Goal: Task Accomplishment & Management: Use online tool/utility

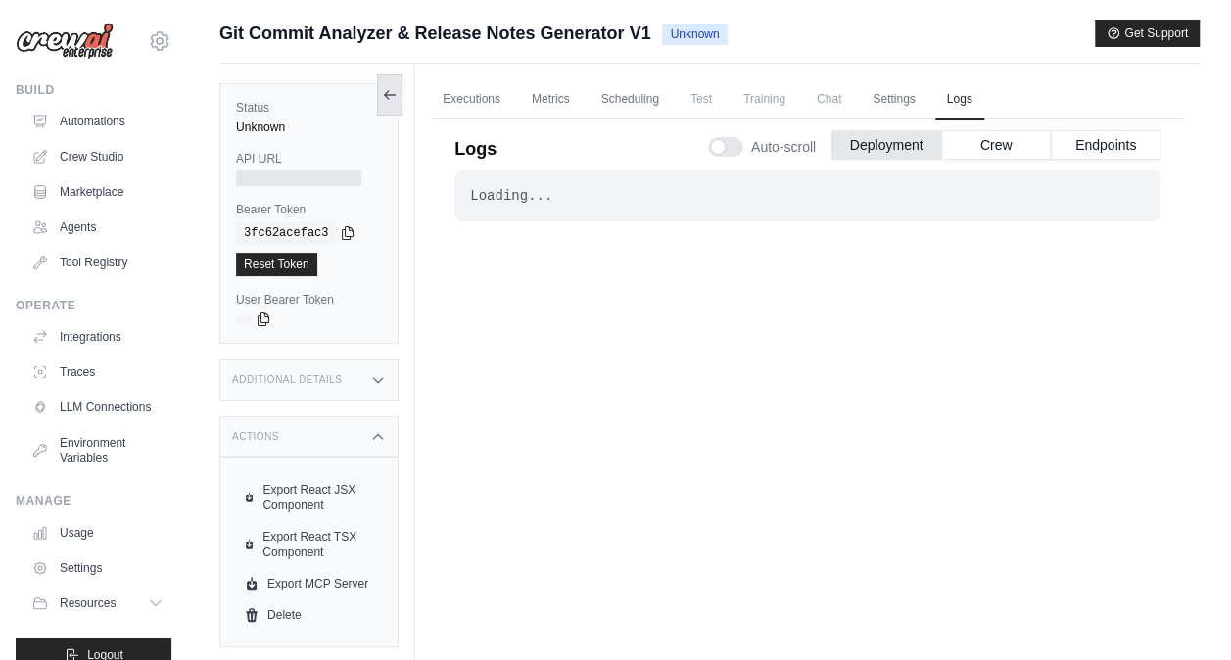
click at [392, 98] on icon at bounding box center [390, 95] width 16 height 16
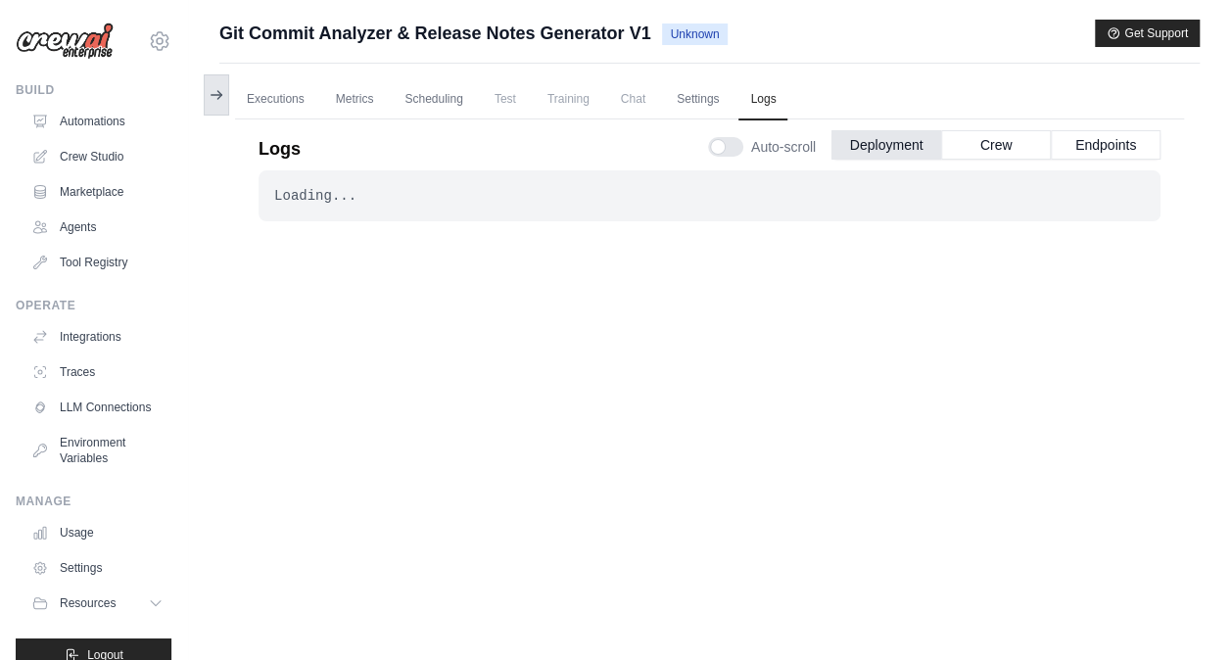
click at [219, 88] on icon at bounding box center [217, 95] width 16 height 16
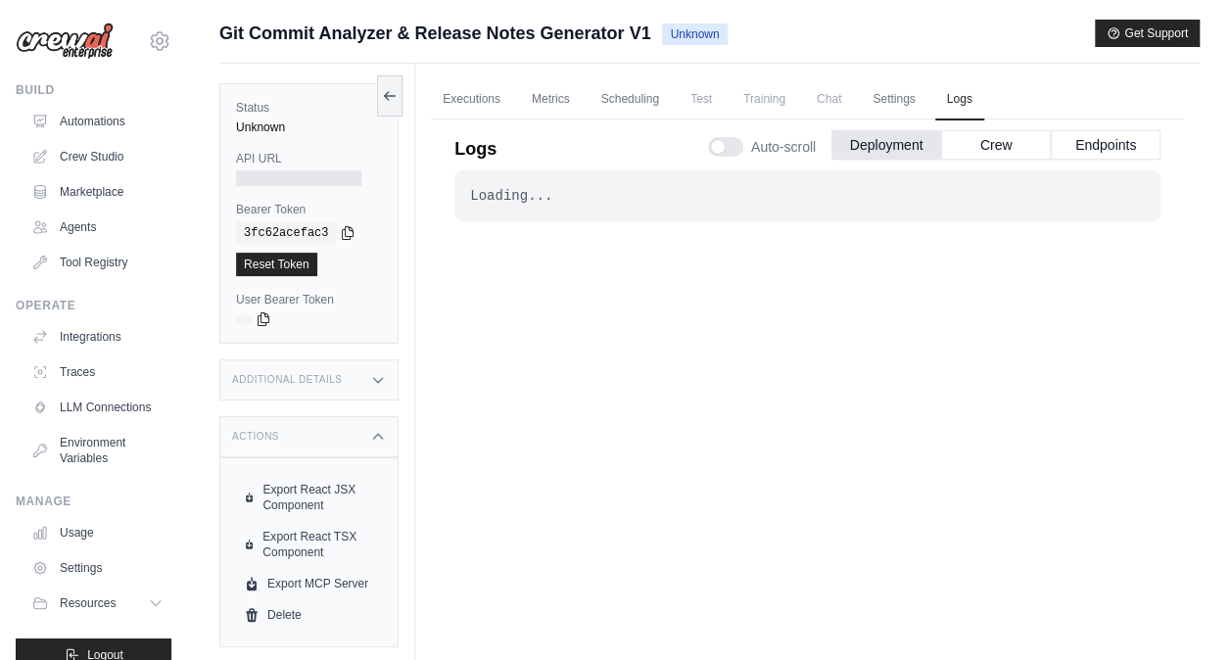
click at [555, 353] on div "Loading... . . ." at bounding box center [808, 415] width 706 height 491
click at [148, 31] on icon at bounding box center [160, 41] width 24 height 24
click at [121, 128] on link "Settings" at bounding box center [145, 132] width 172 height 35
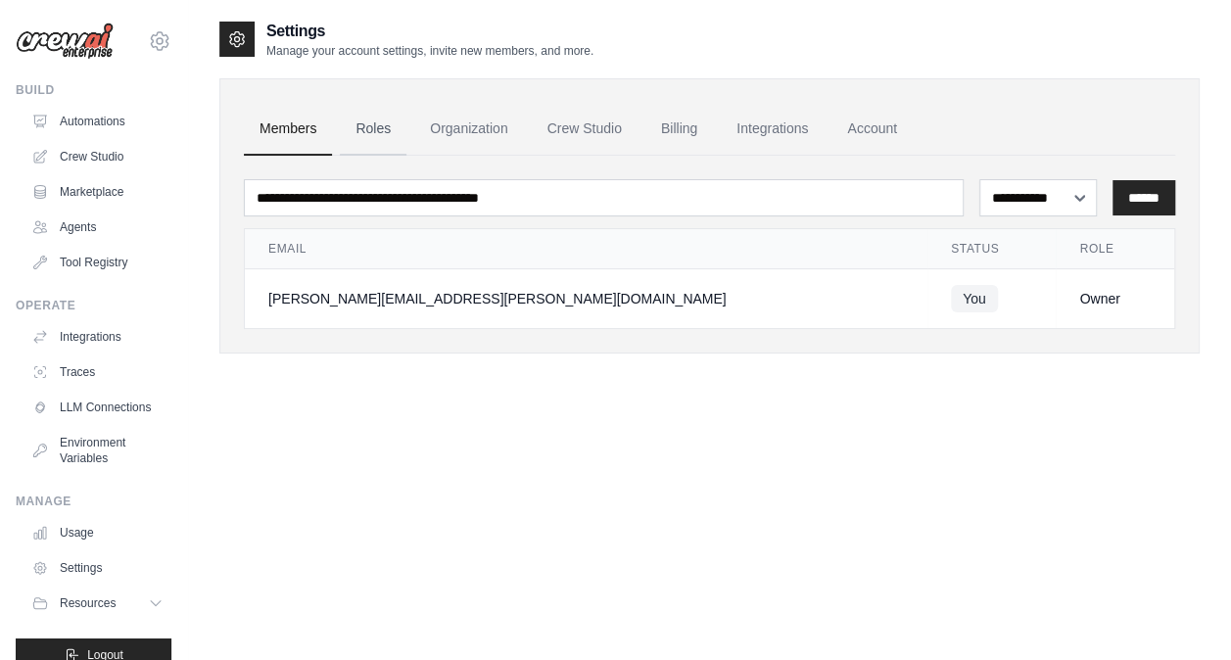
click at [395, 133] on link "Roles" at bounding box center [373, 129] width 67 height 53
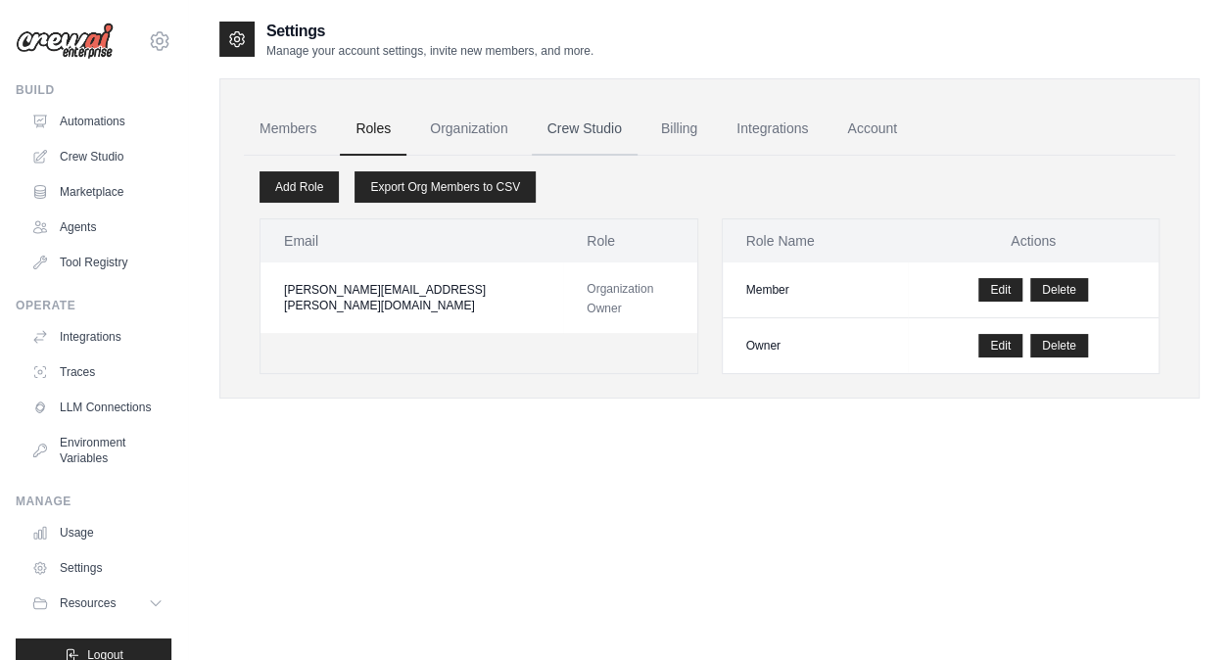
click at [592, 137] on link "Crew Studio" at bounding box center [585, 129] width 106 height 53
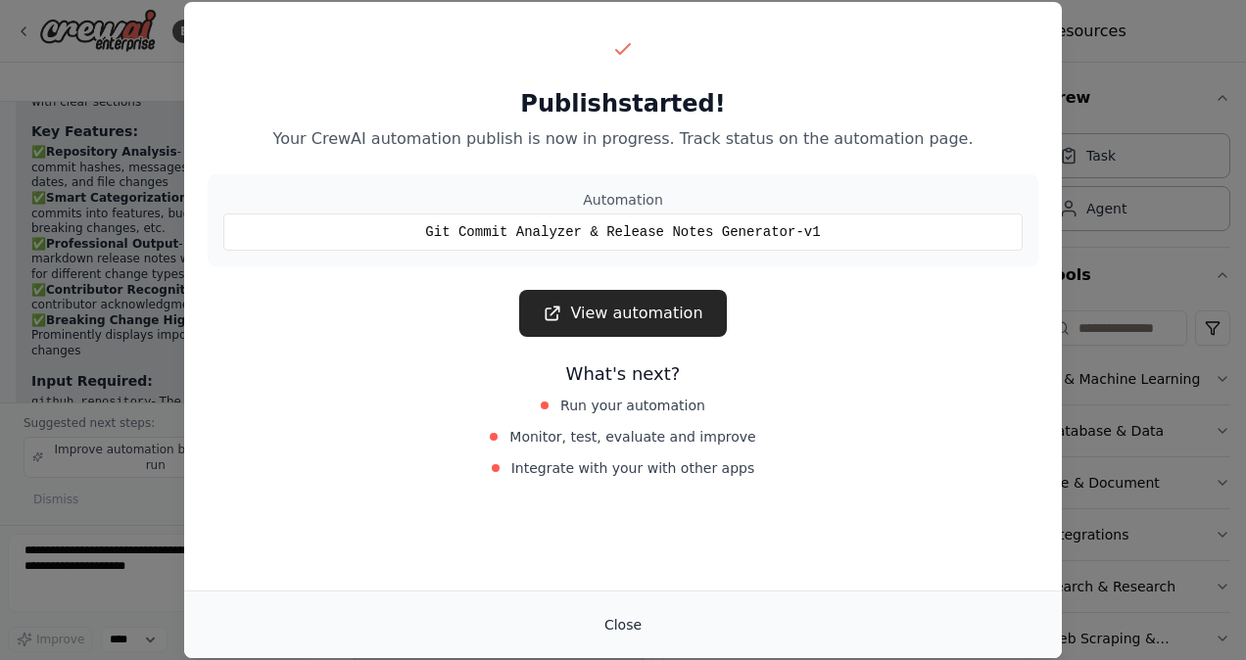
click at [619, 629] on button "Close" at bounding box center [623, 624] width 69 height 35
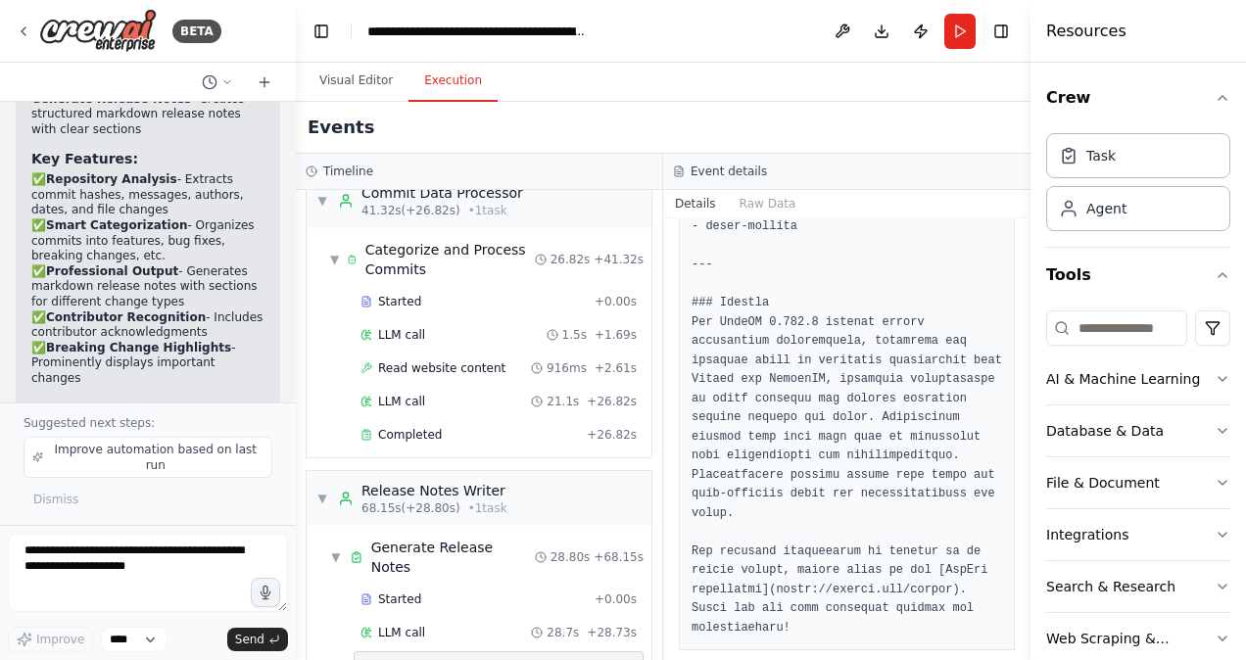
scroll to position [3472, 0]
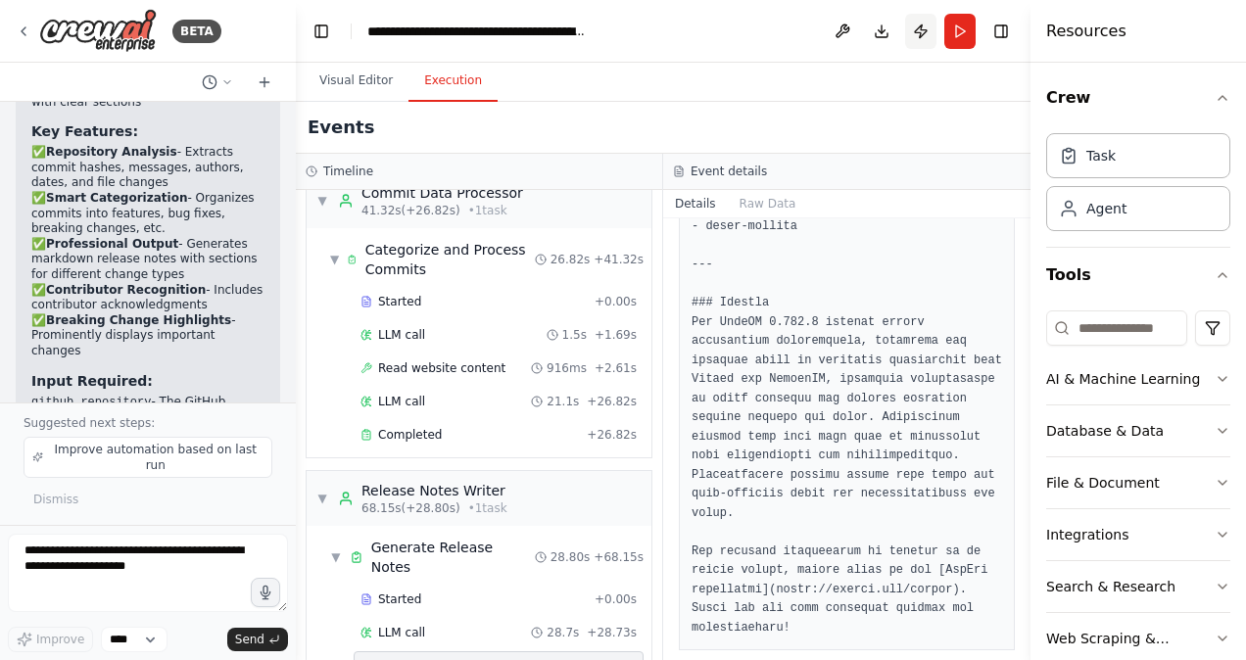
click at [921, 22] on button "Publish" at bounding box center [920, 31] width 31 height 35
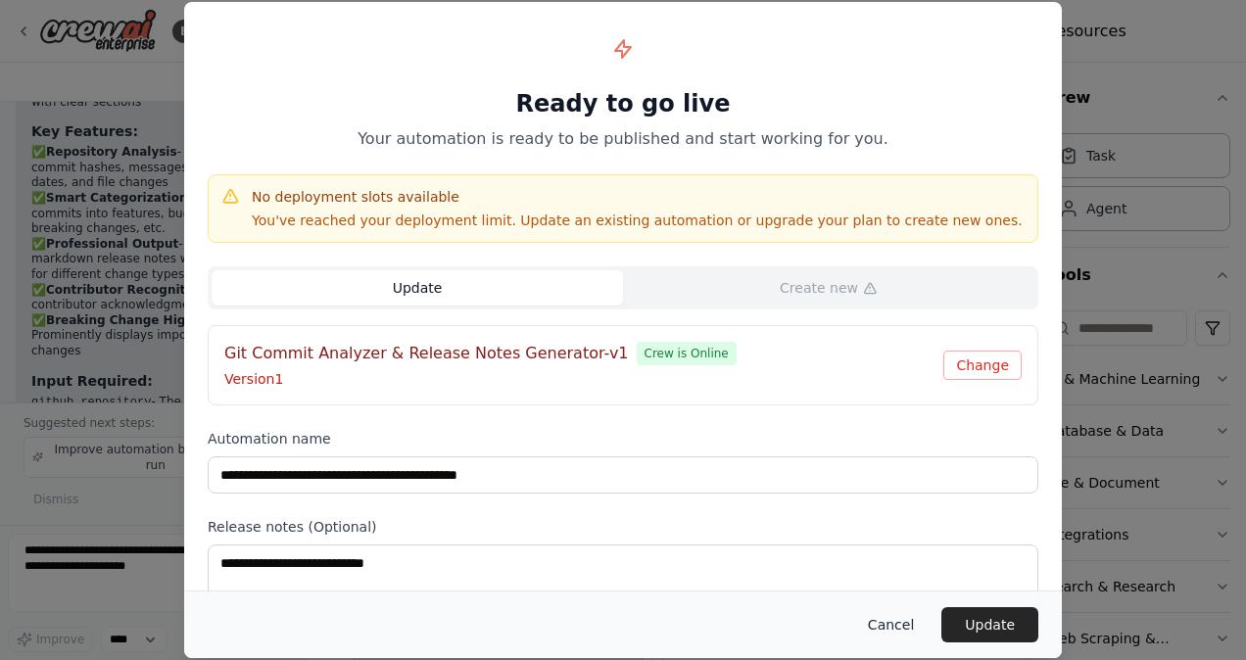
click at [894, 617] on button "Cancel" at bounding box center [890, 624] width 77 height 35
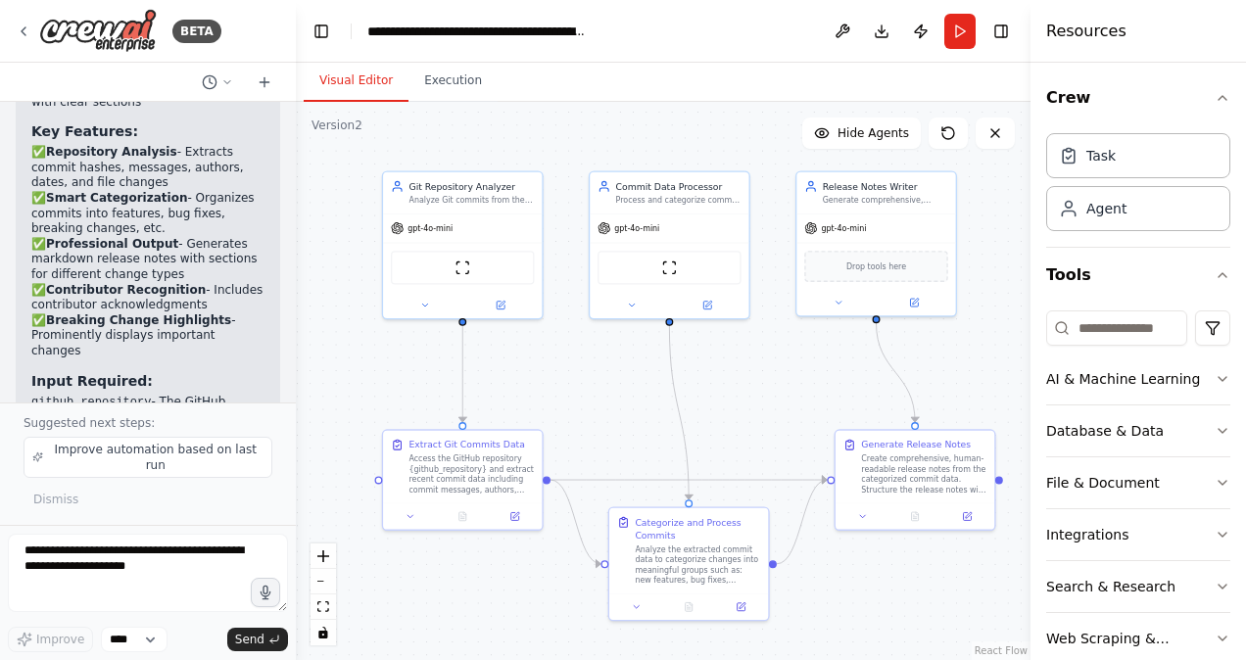
click at [372, 80] on button "Visual Editor" at bounding box center [356, 81] width 105 height 41
click at [968, 37] on button "Run" at bounding box center [959, 31] width 31 height 35
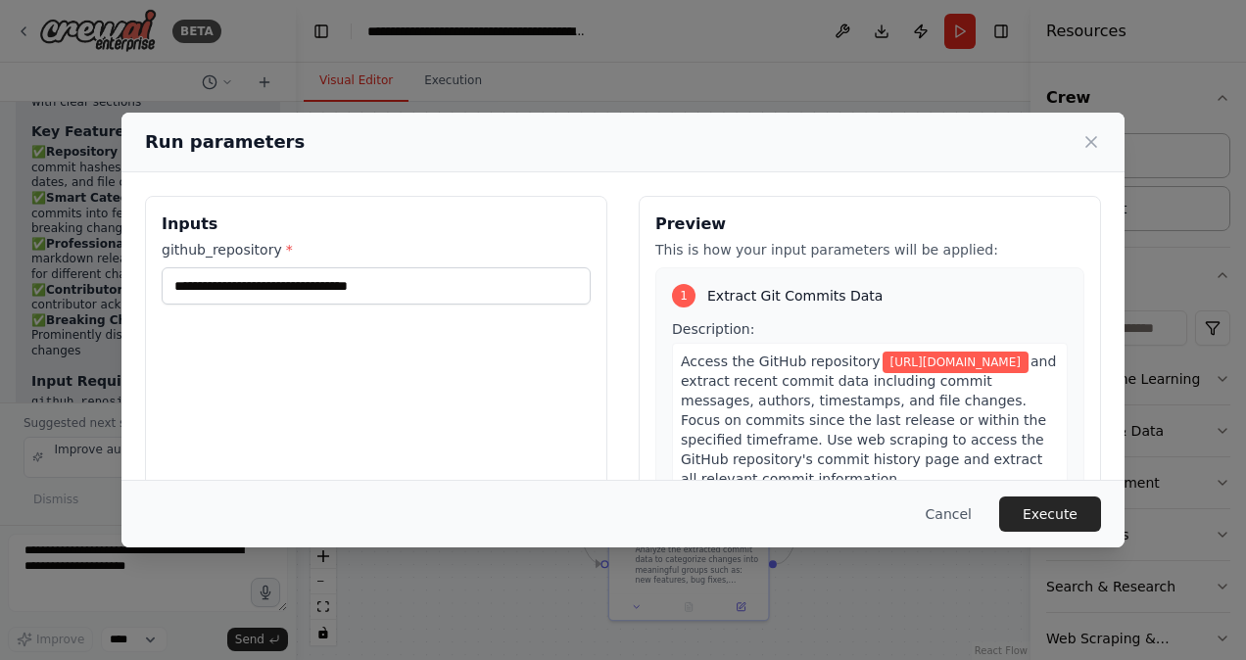
click at [1035, 493] on div "Cancel Execute" at bounding box center [622, 514] width 1003 height 68
click at [1037, 504] on button "Execute" at bounding box center [1050, 514] width 102 height 35
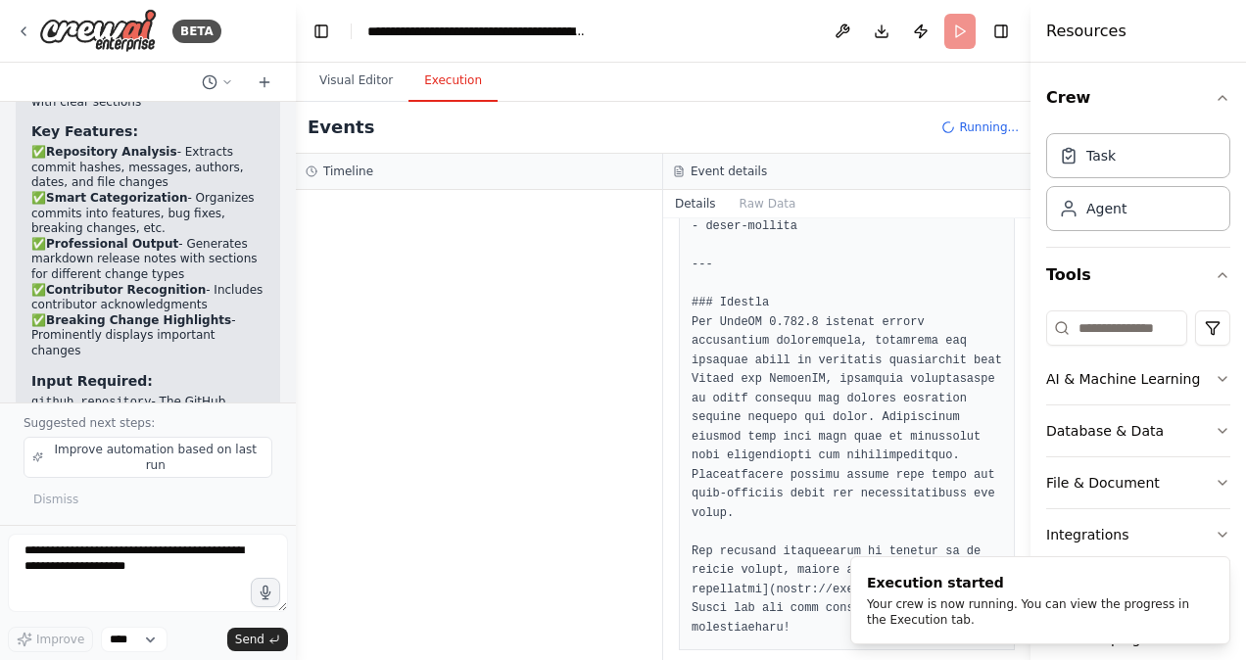
scroll to position [0, 0]
click at [437, 73] on button "Execution" at bounding box center [453, 81] width 89 height 41
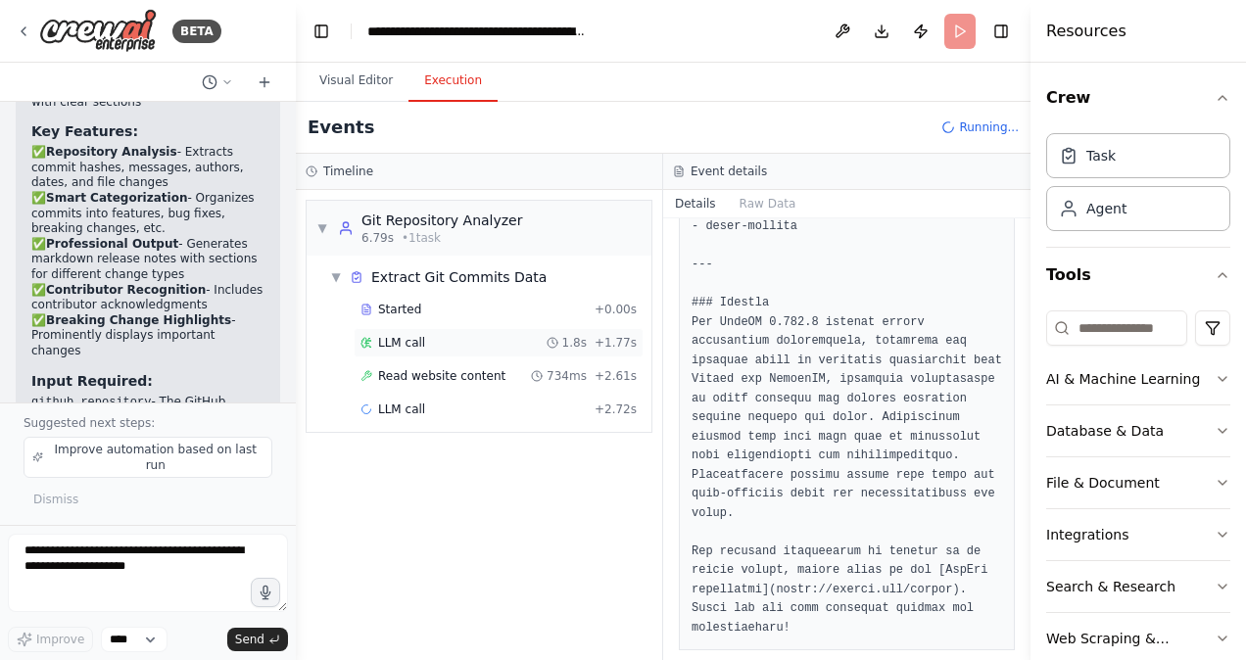
click at [449, 347] on div "LLM call 1.8s + 1.77s" at bounding box center [499, 343] width 276 height 16
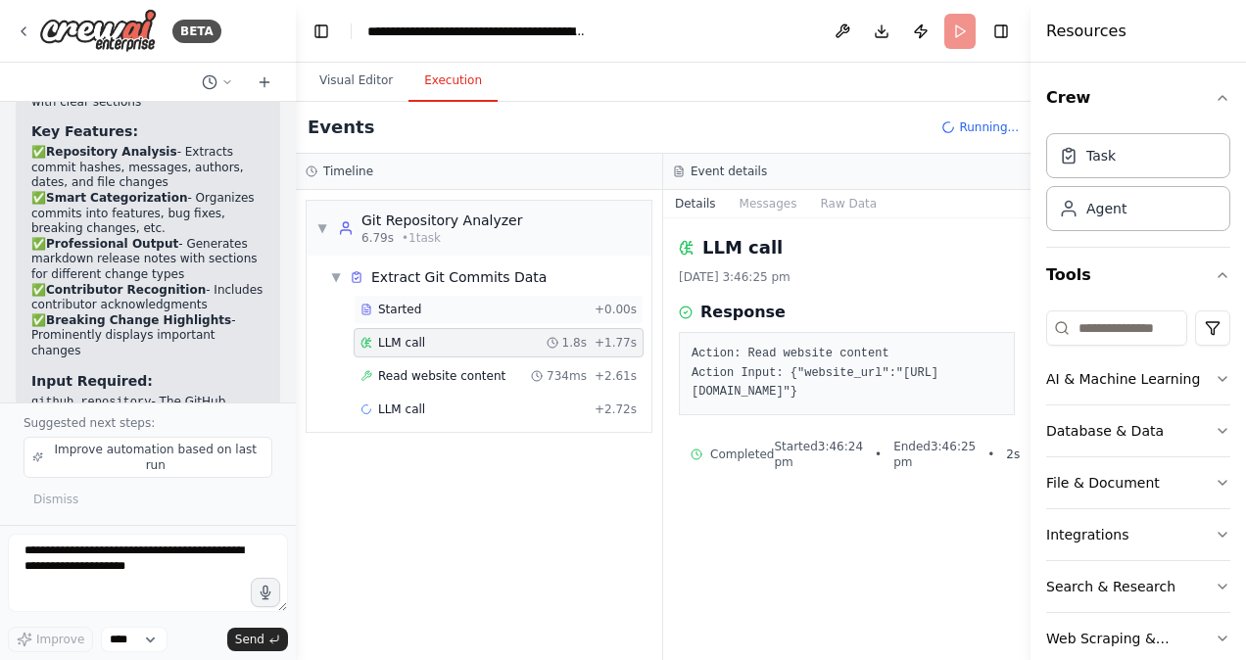
click at [449, 302] on div "Started" at bounding box center [474, 310] width 226 height 16
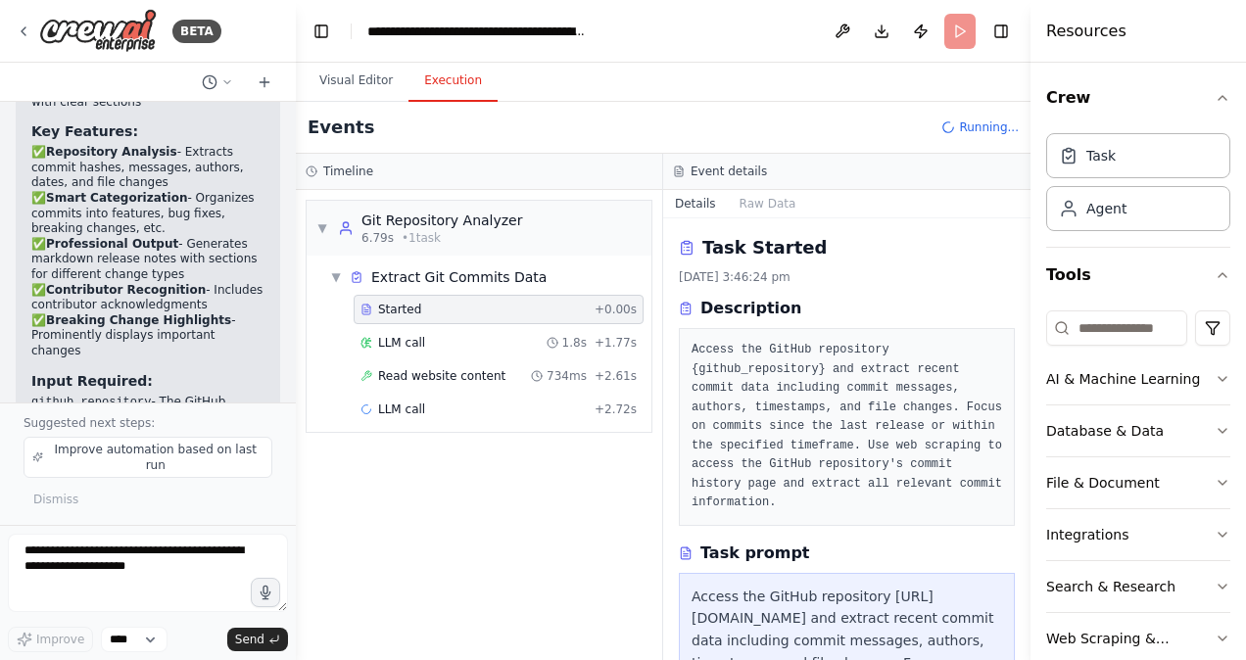
click at [449, 302] on div "Started" at bounding box center [474, 310] width 226 height 16
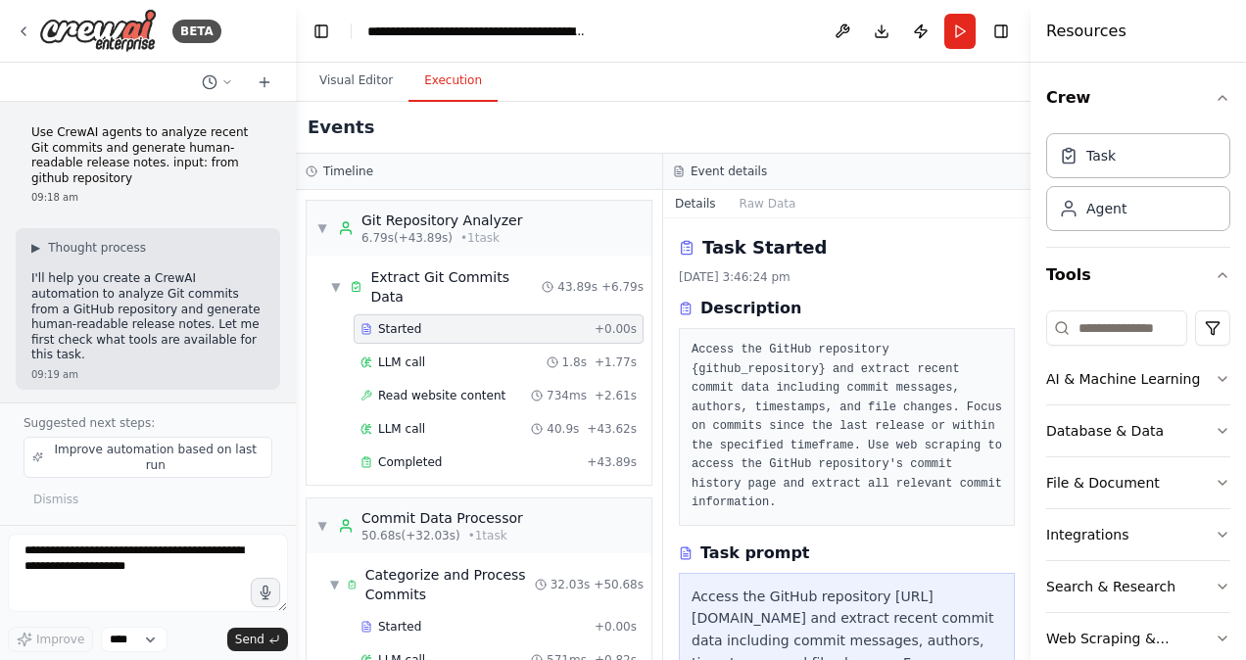
click at [80, 180] on p "Use CrewAI agents to analyze recent Git commits and generate human-readable rel…" at bounding box center [147, 155] width 233 height 61
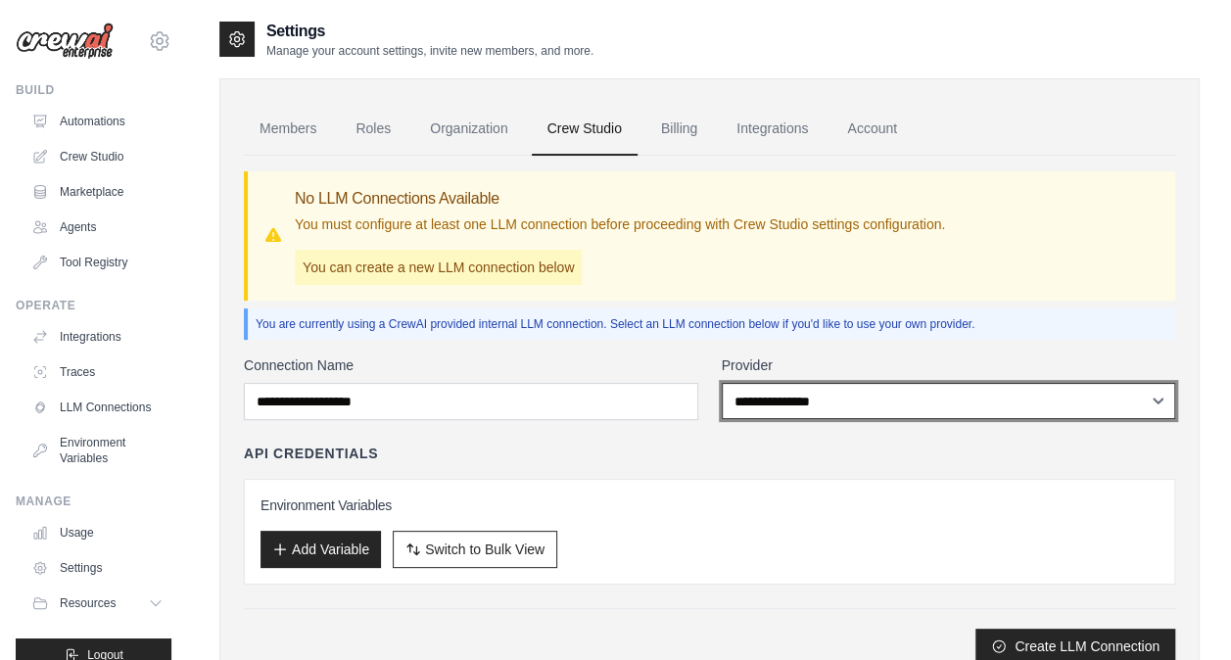
click at [806, 388] on select "**********" at bounding box center [949, 401] width 455 height 36
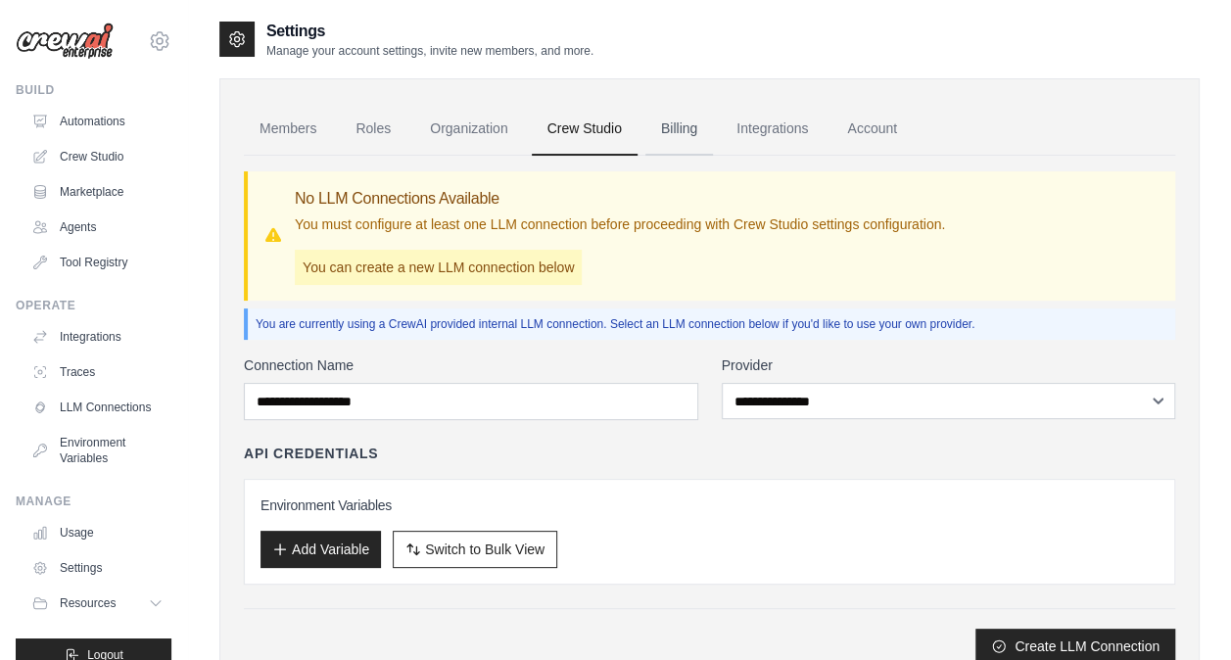
click at [686, 133] on link "Billing" at bounding box center [680, 129] width 68 height 53
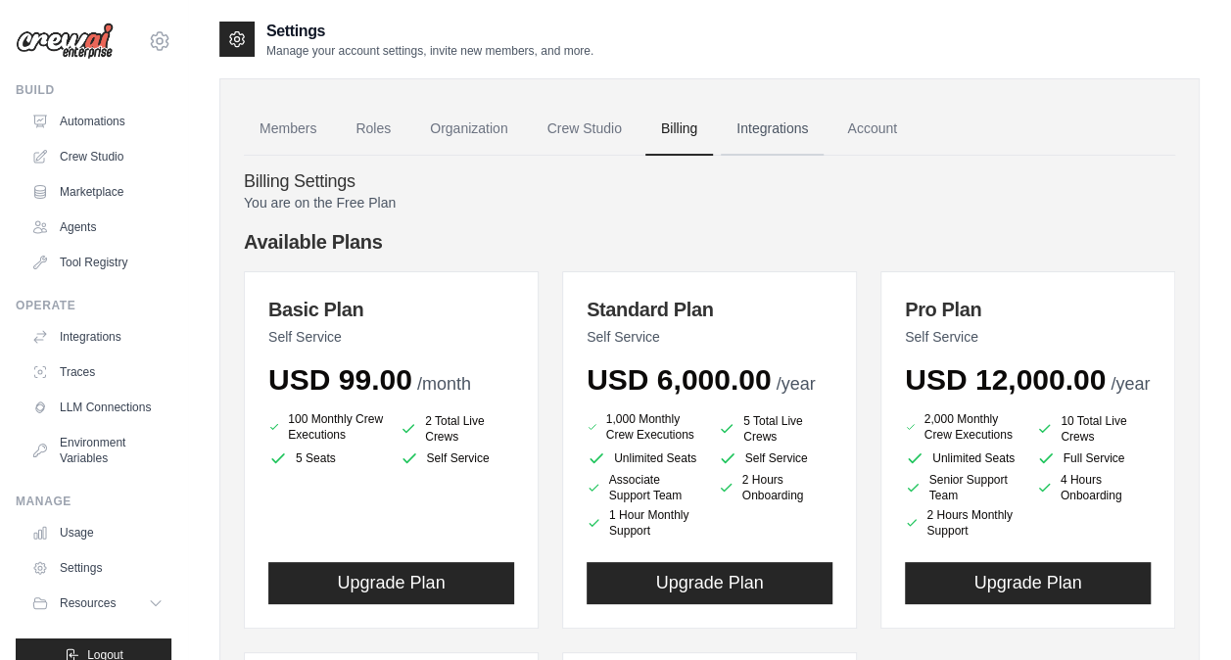
click at [771, 133] on link "Integrations" at bounding box center [772, 129] width 103 height 53
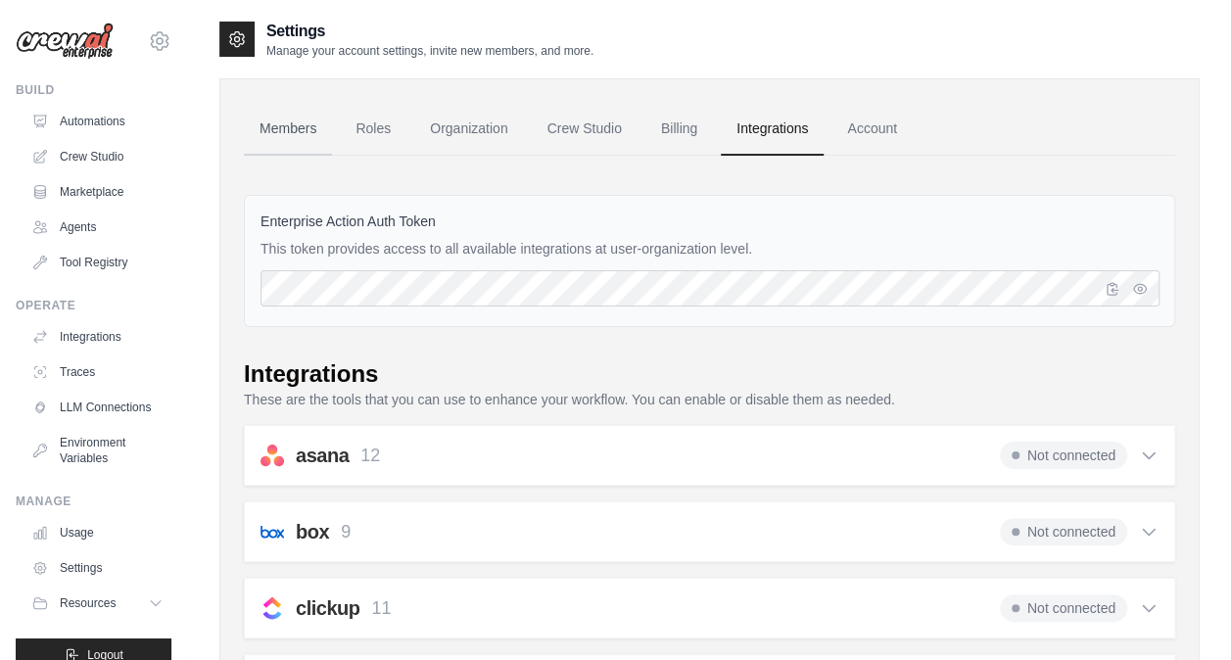
click at [292, 127] on link "Members" at bounding box center [288, 129] width 88 height 53
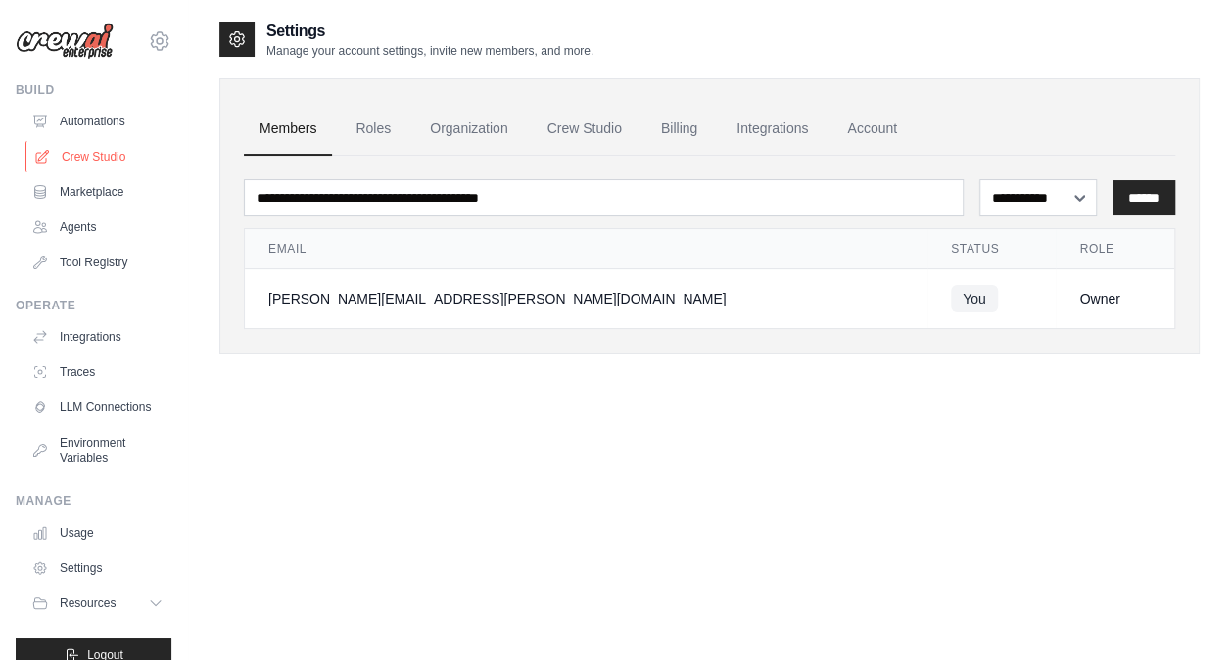
click at [104, 155] on link "Crew Studio" at bounding box center [99, 156] width 148 height 31
